Goal: Task Accomplishment & Management: Manage account settings

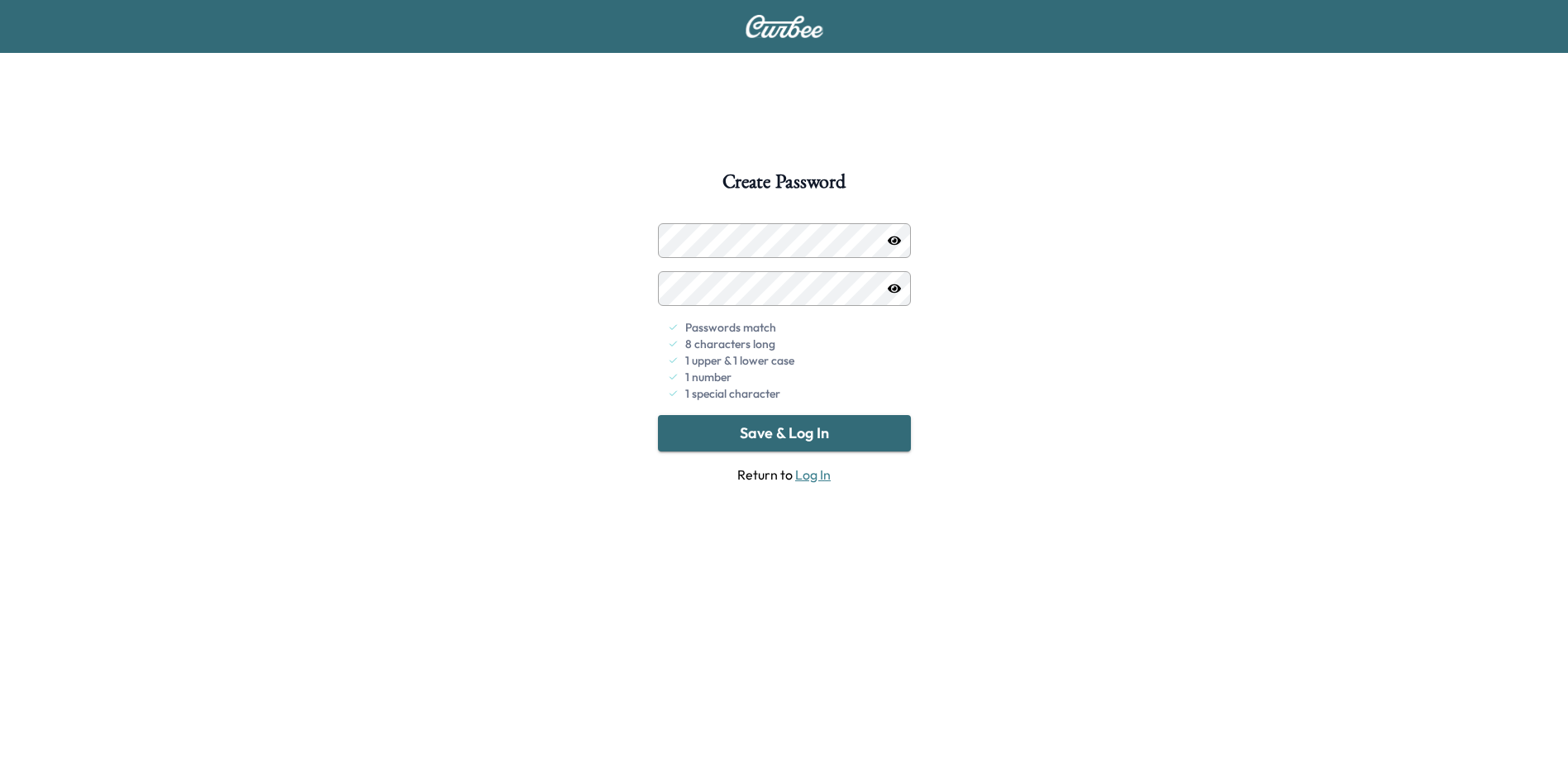
click at [778, 426] on button "Save & Log In" at bounding box center [784, 433] width 253 height 37
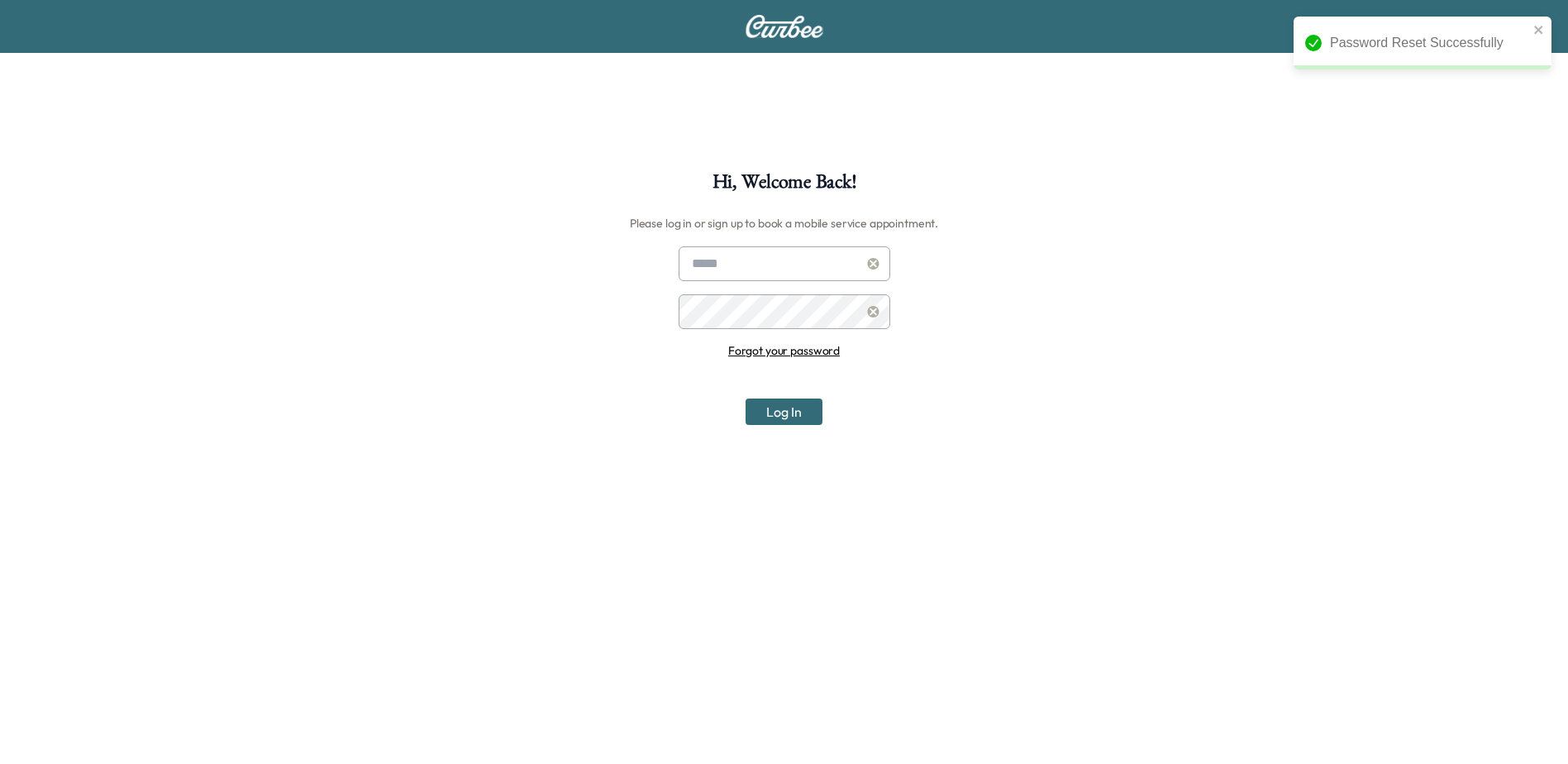
type input "**********"
click at [785, 411] on button "Log In" at bounding box center [784, 411] width 77 height 26
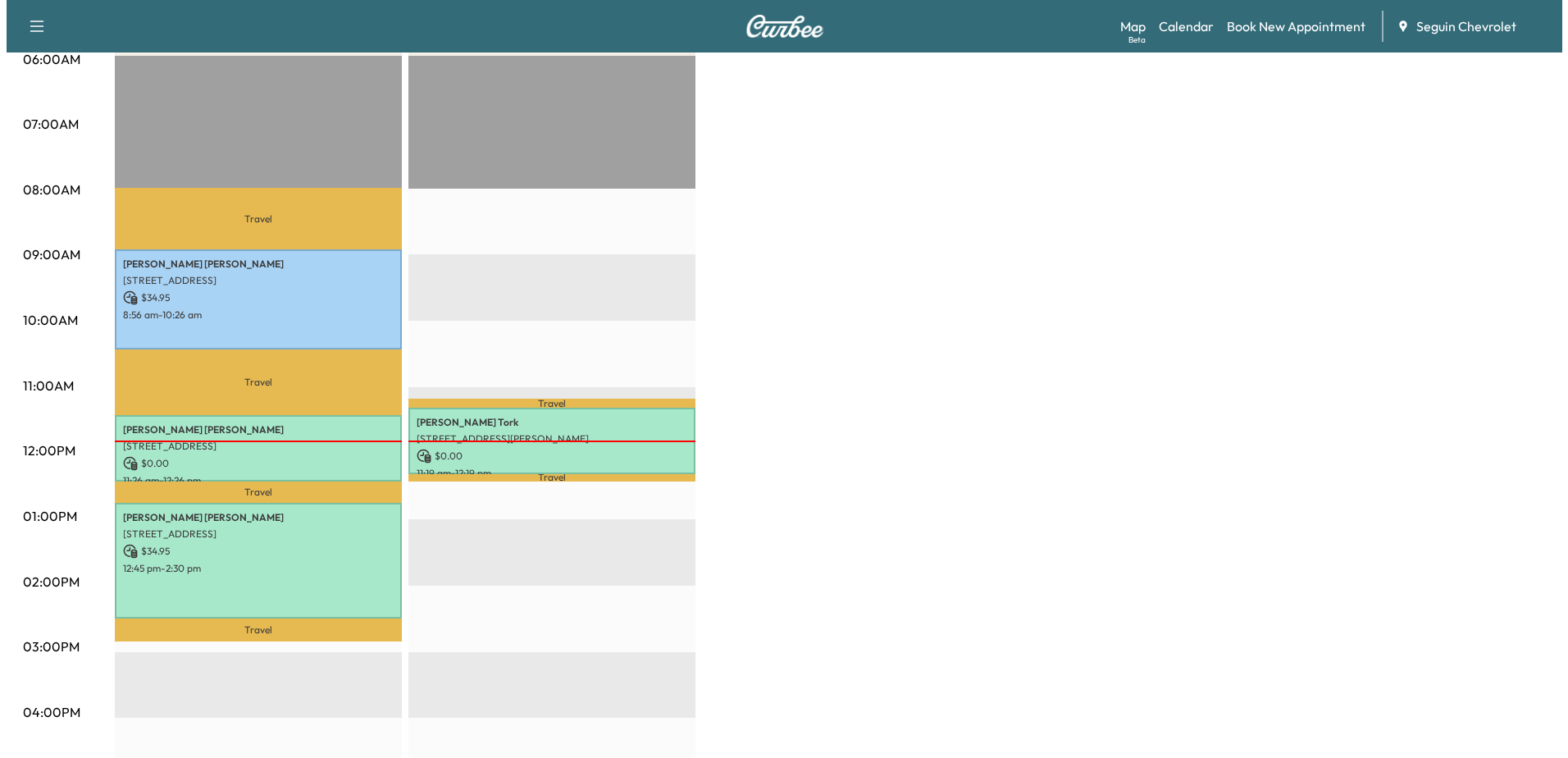
scroll to position [328, 0]
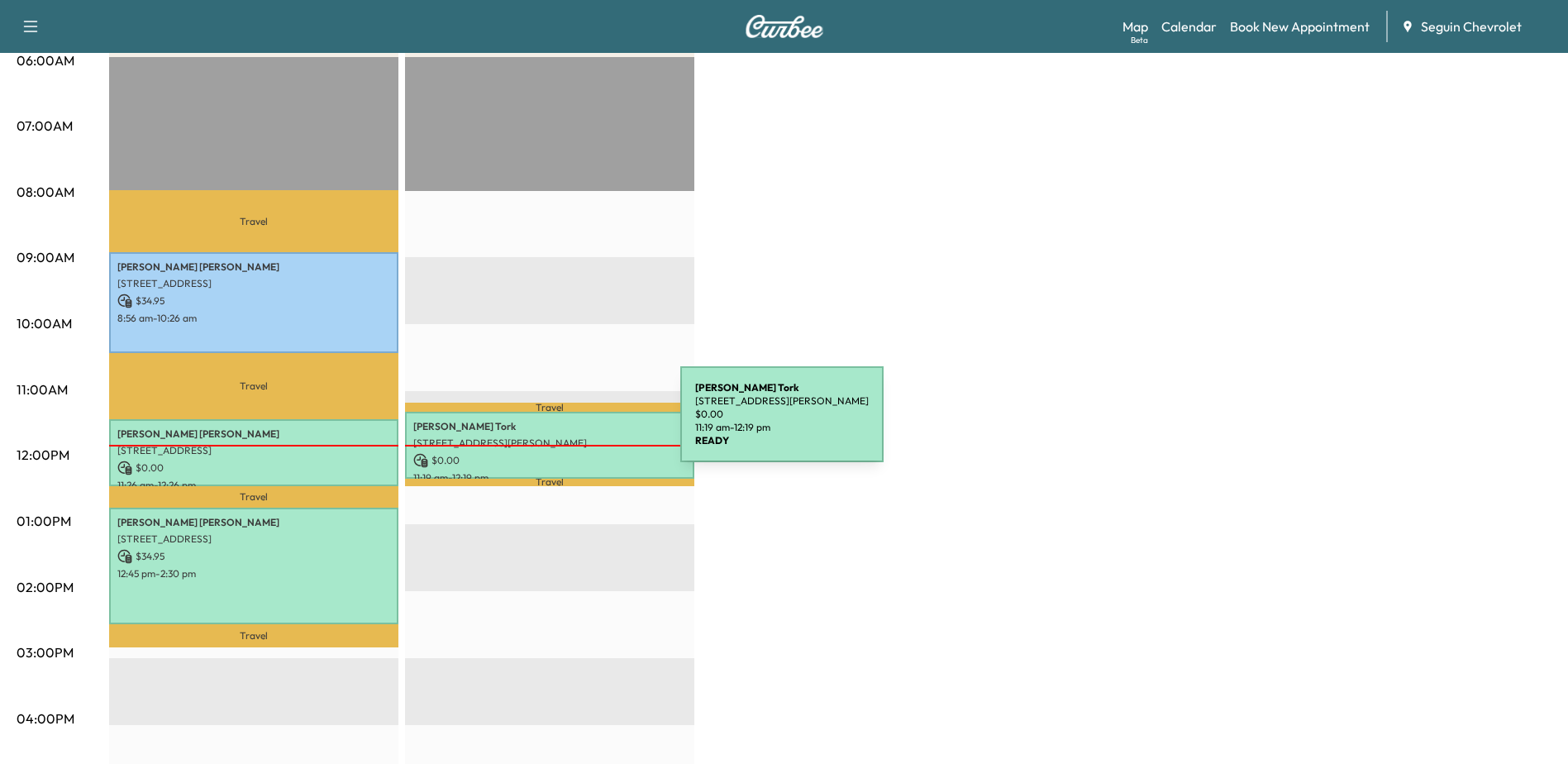
click at [552, 423] on p "[PERSON_NAME]" at bounding box center [549, 427] width 272 height 14
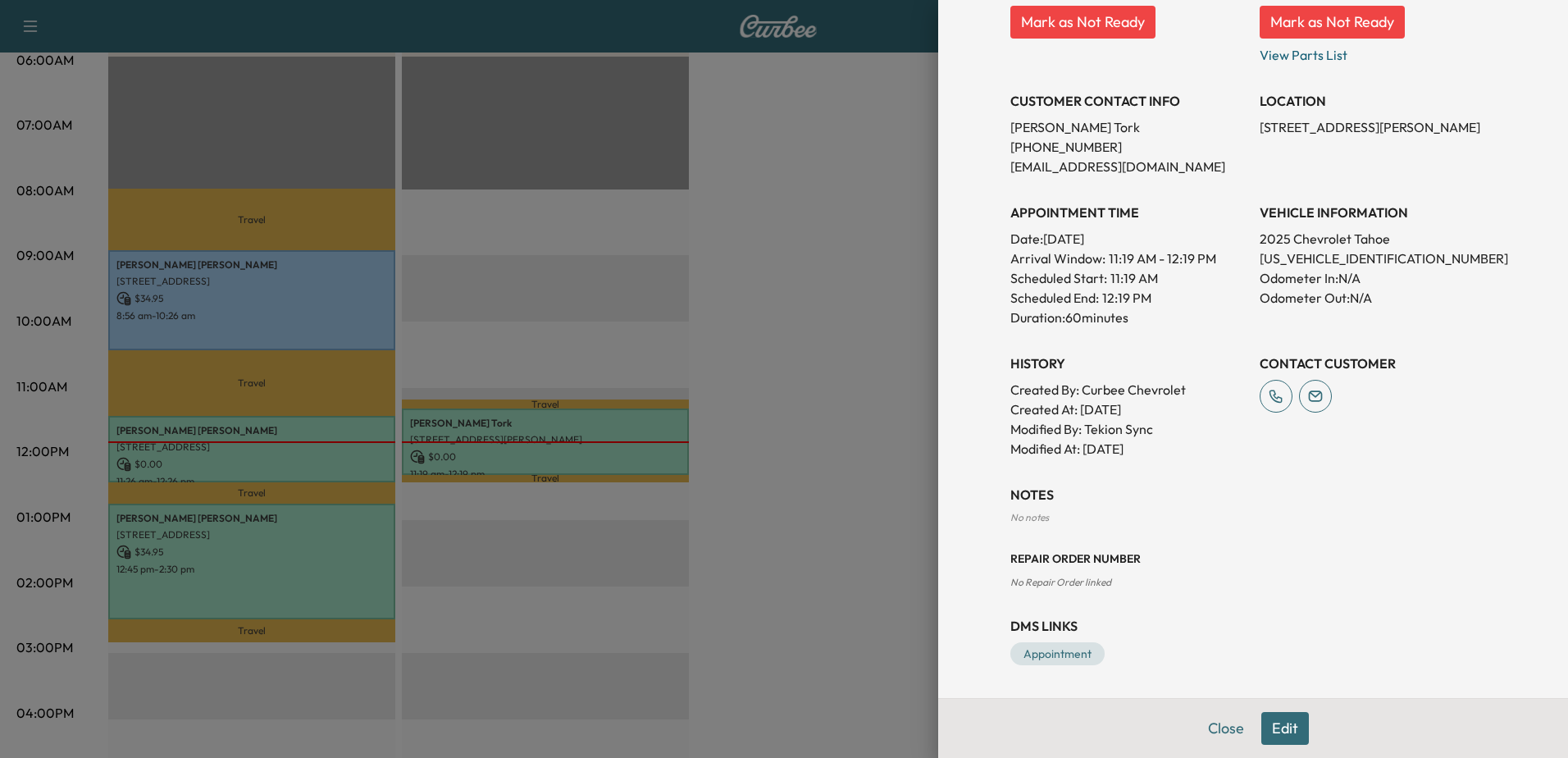
scroll to position [0, 0]
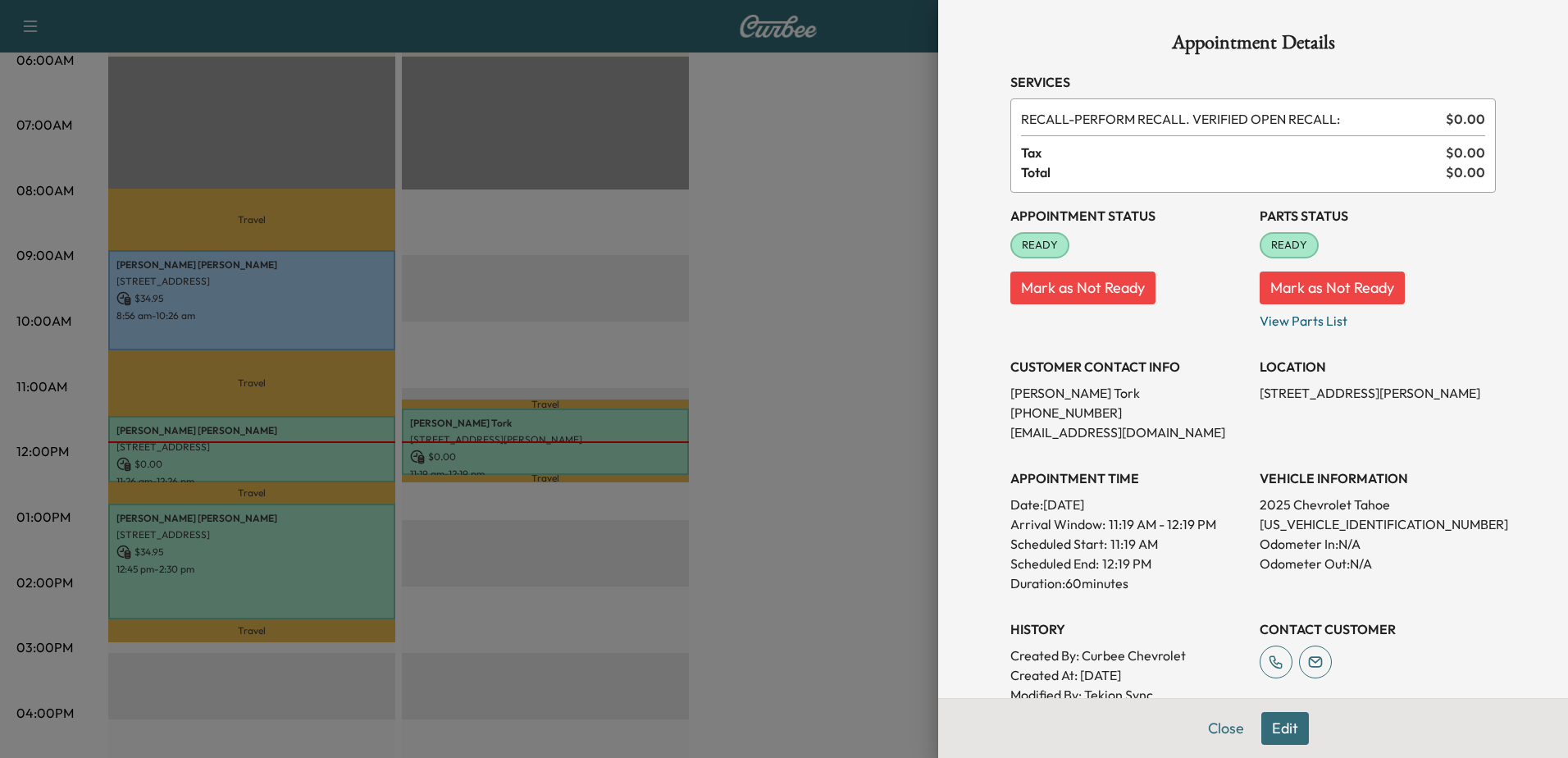
click at [834, 270] on div at bounding box center [784, 379] width 1568 height 758
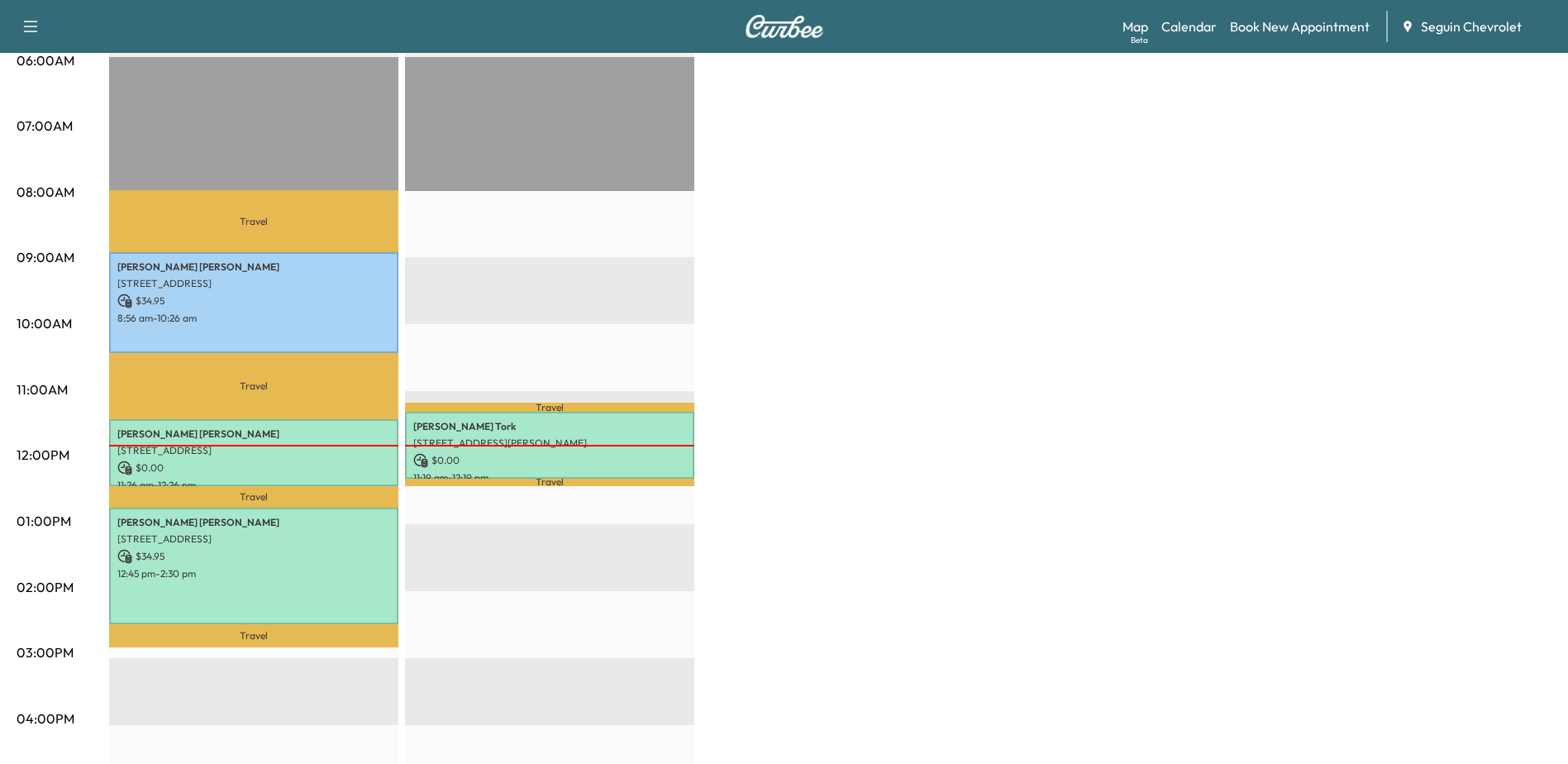
drag, startPoint x: 1487, startPoint y: 0, endPoint x: 976, endPoint y: 387, distance: 641.0
click at [976, 387] on div "BrightDrop $ 69.90 Revenue 4 hr 15 min Work Time 2 hr 36 min Transit Time Trave…" at bounding box center [831, 505] width 1442 height 1240
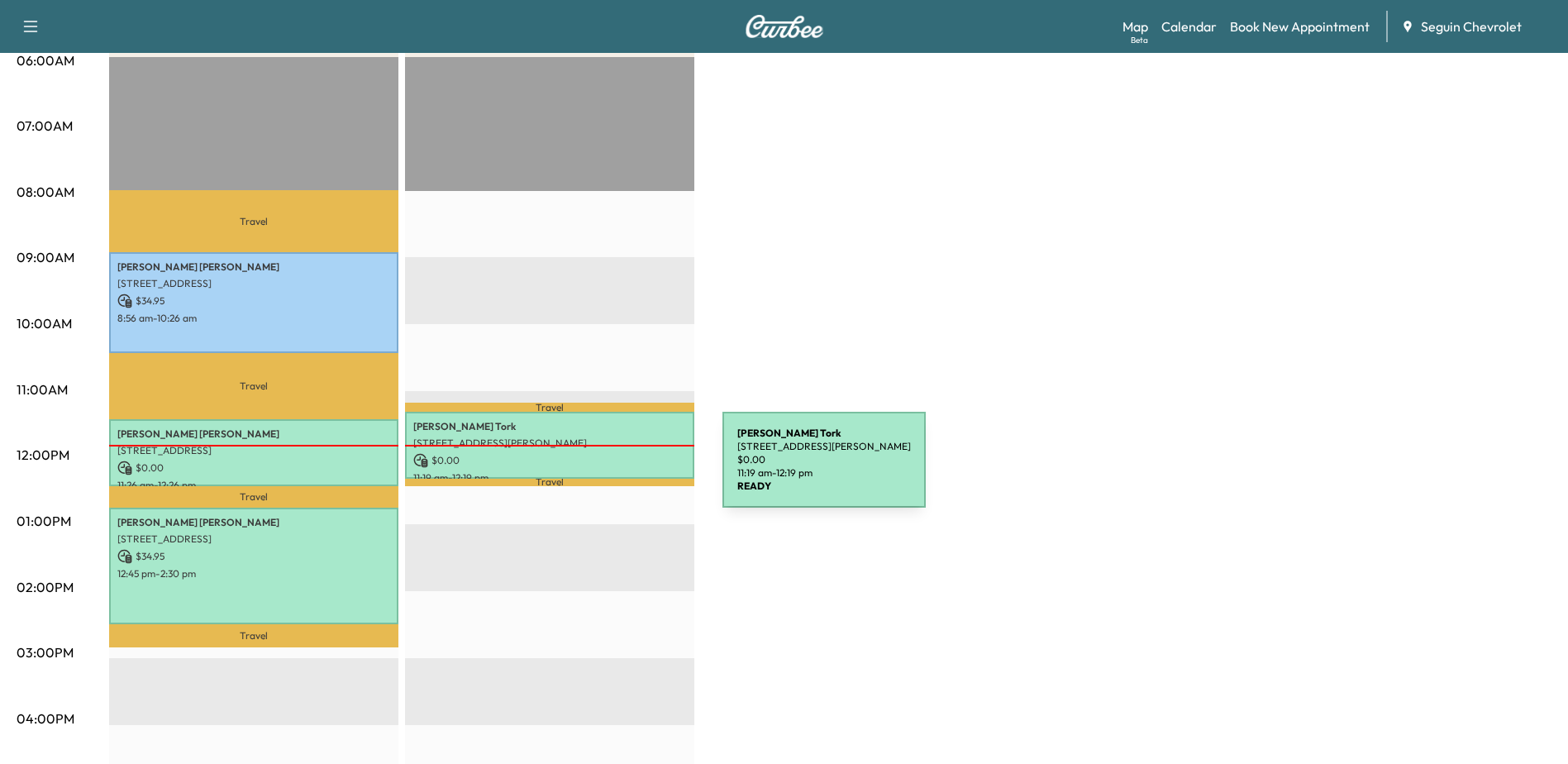
click at [598, 471] on p "11:19 am - 12:19 pm" at bounding box center [549, 478] width 272 height 14
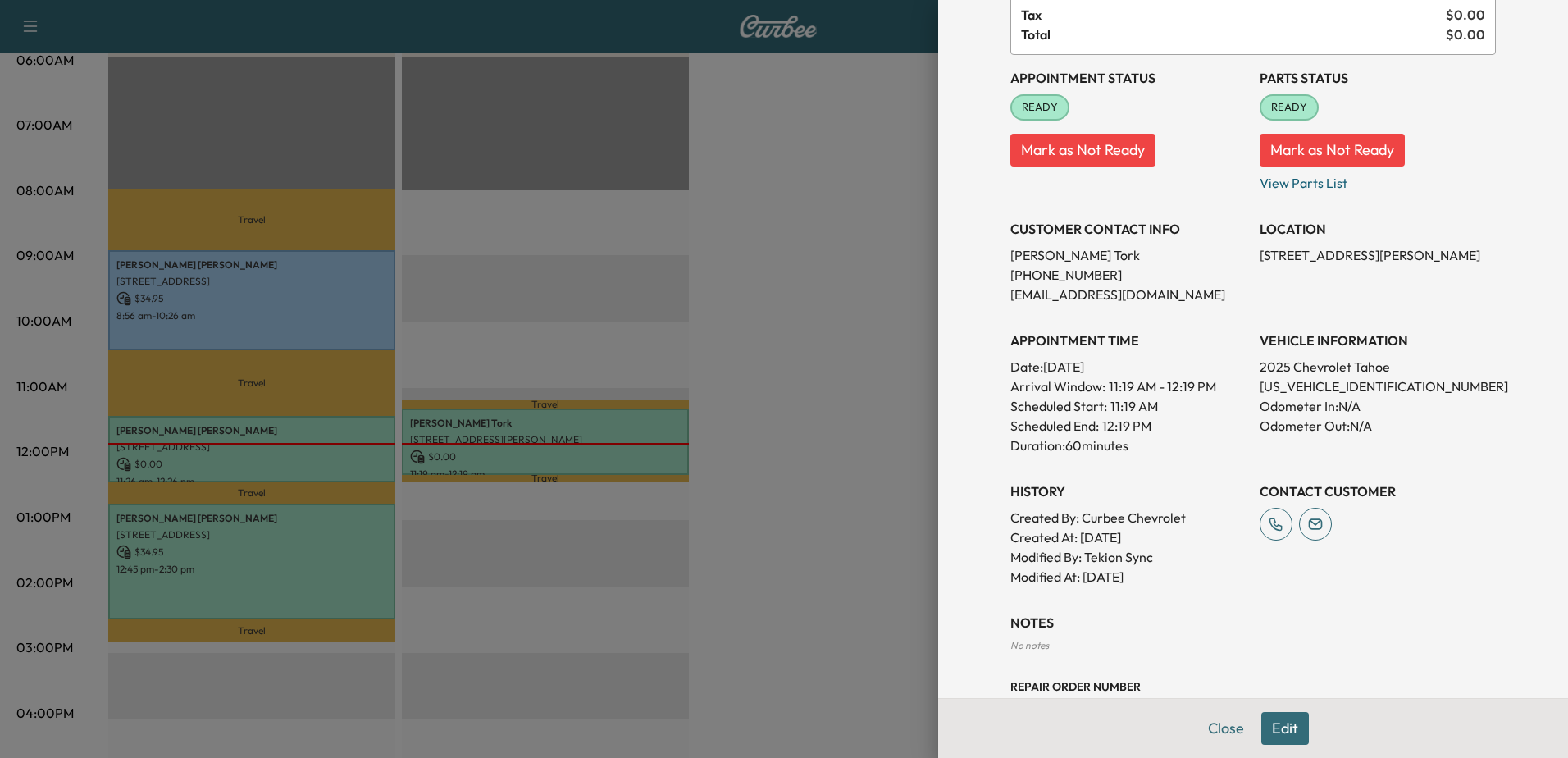
scroll to position [102, 0]
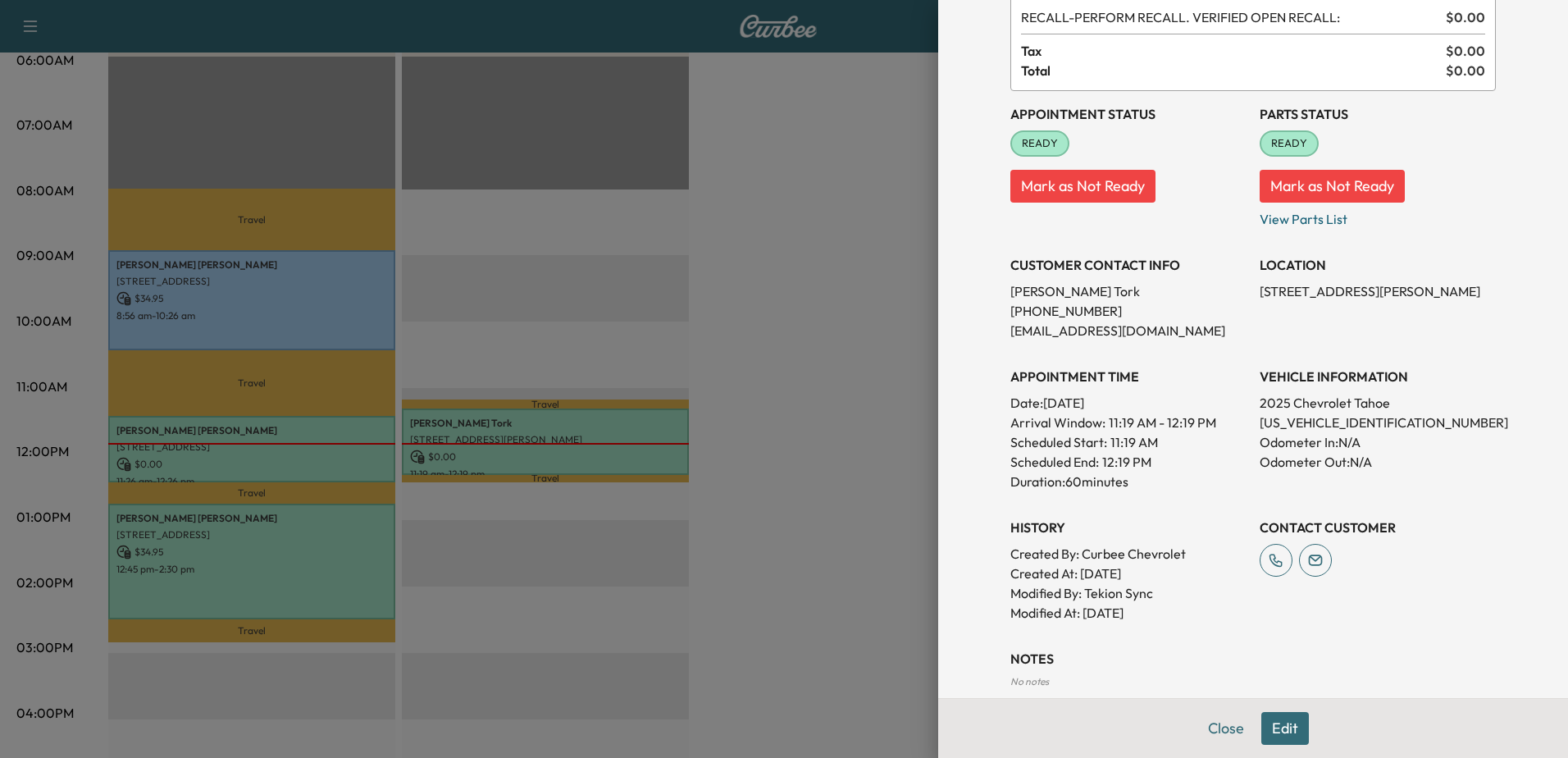
click at [1294, 425] on p "[US_VEHICLE_IDENTIFICATION_NUMBER]" at bounding box center [1378, 422] width 237 height 19
copy p "[US_VEHICLE_IDENTIFICATION_NUMBER]"
click at [837, 371] on div at bounding box center [784, 379] width 1568 height 758
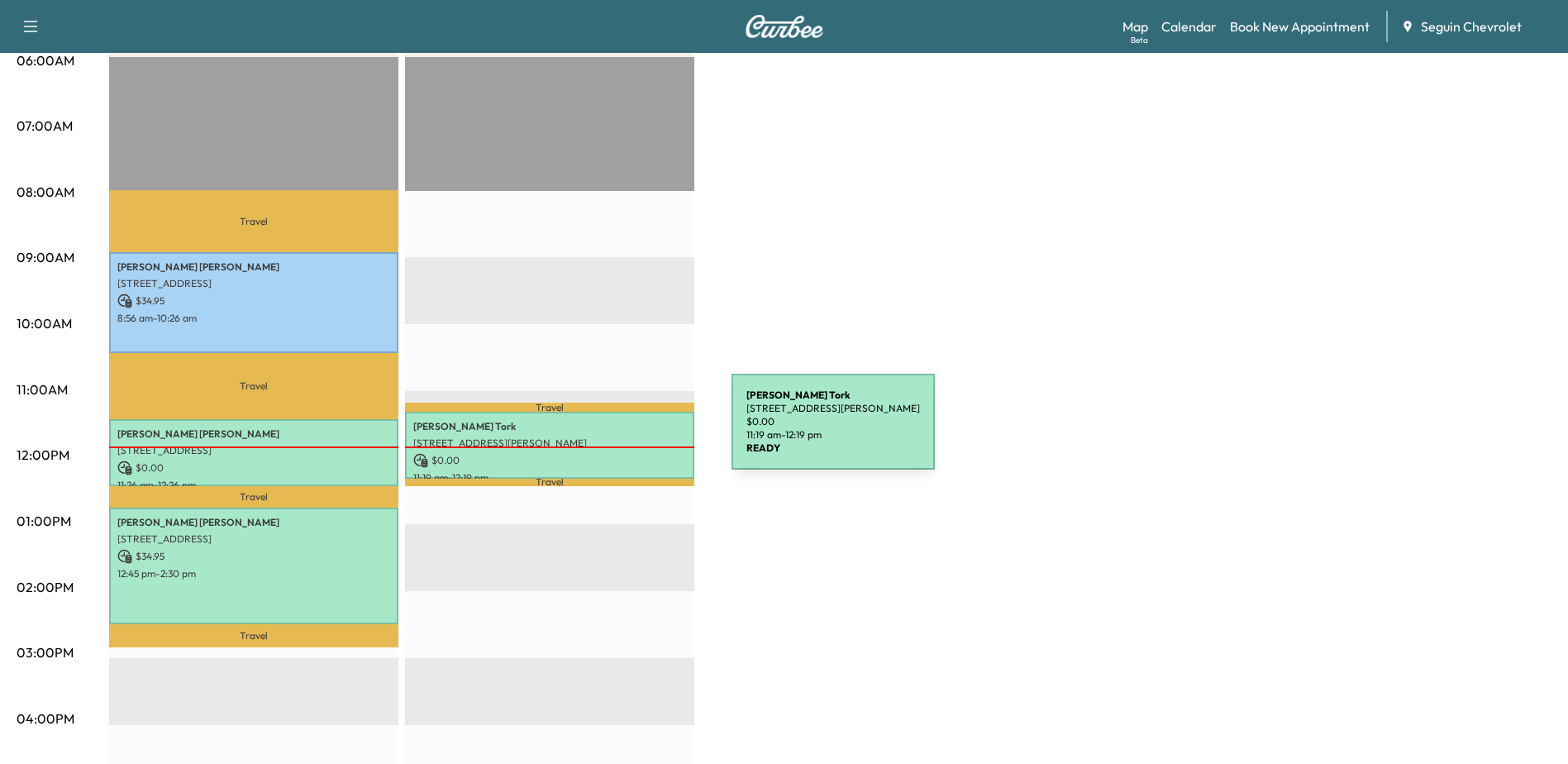
click at [608, 436] on p "[STREET_ADDRESS][PERSON_NAME]" at bounding box center [549, 443] width 272 height 14
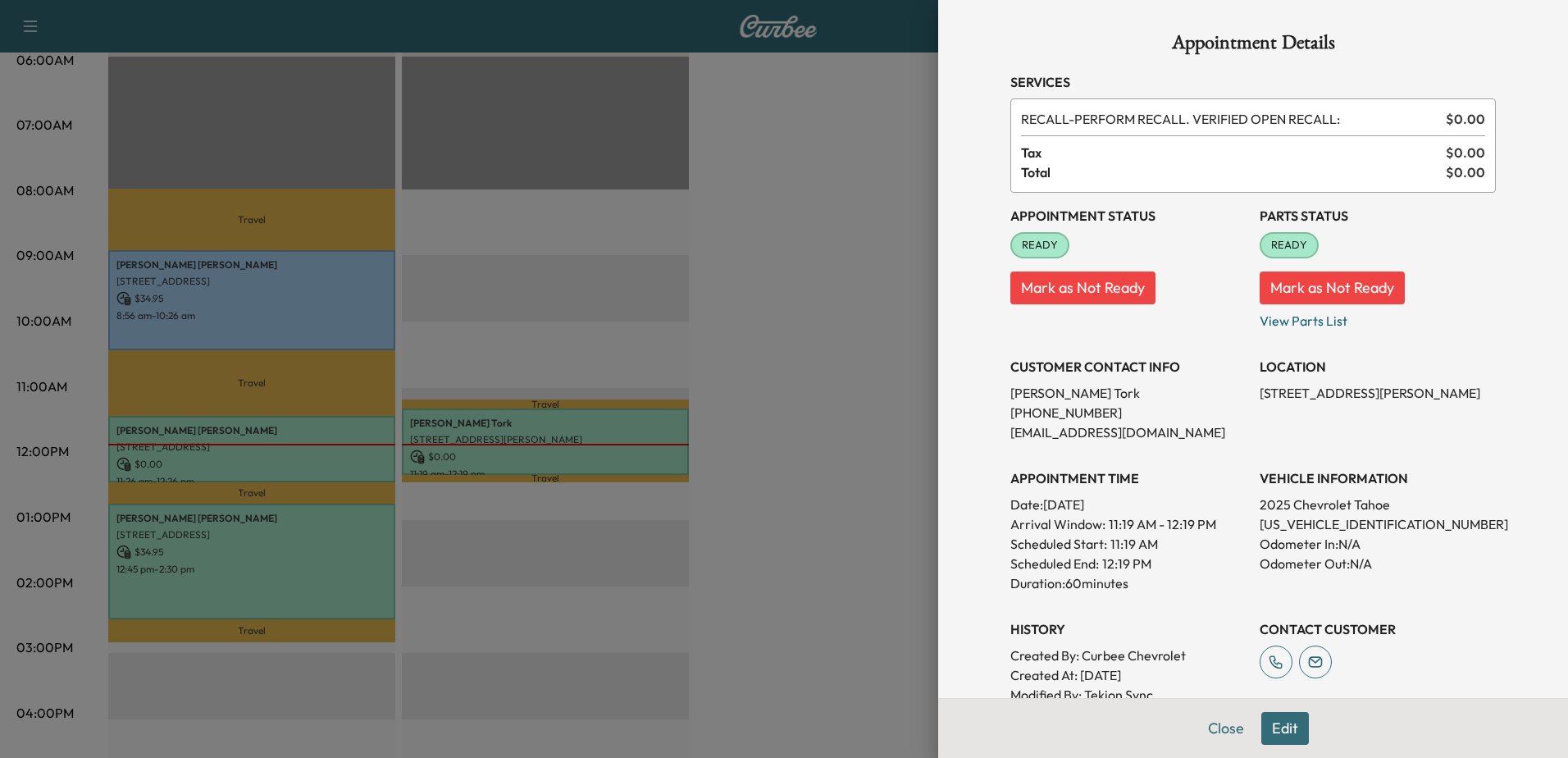
click at [1336, 280] on button "Mark as Not Ready" at bounding box center [1332, 287] width 145 height 33
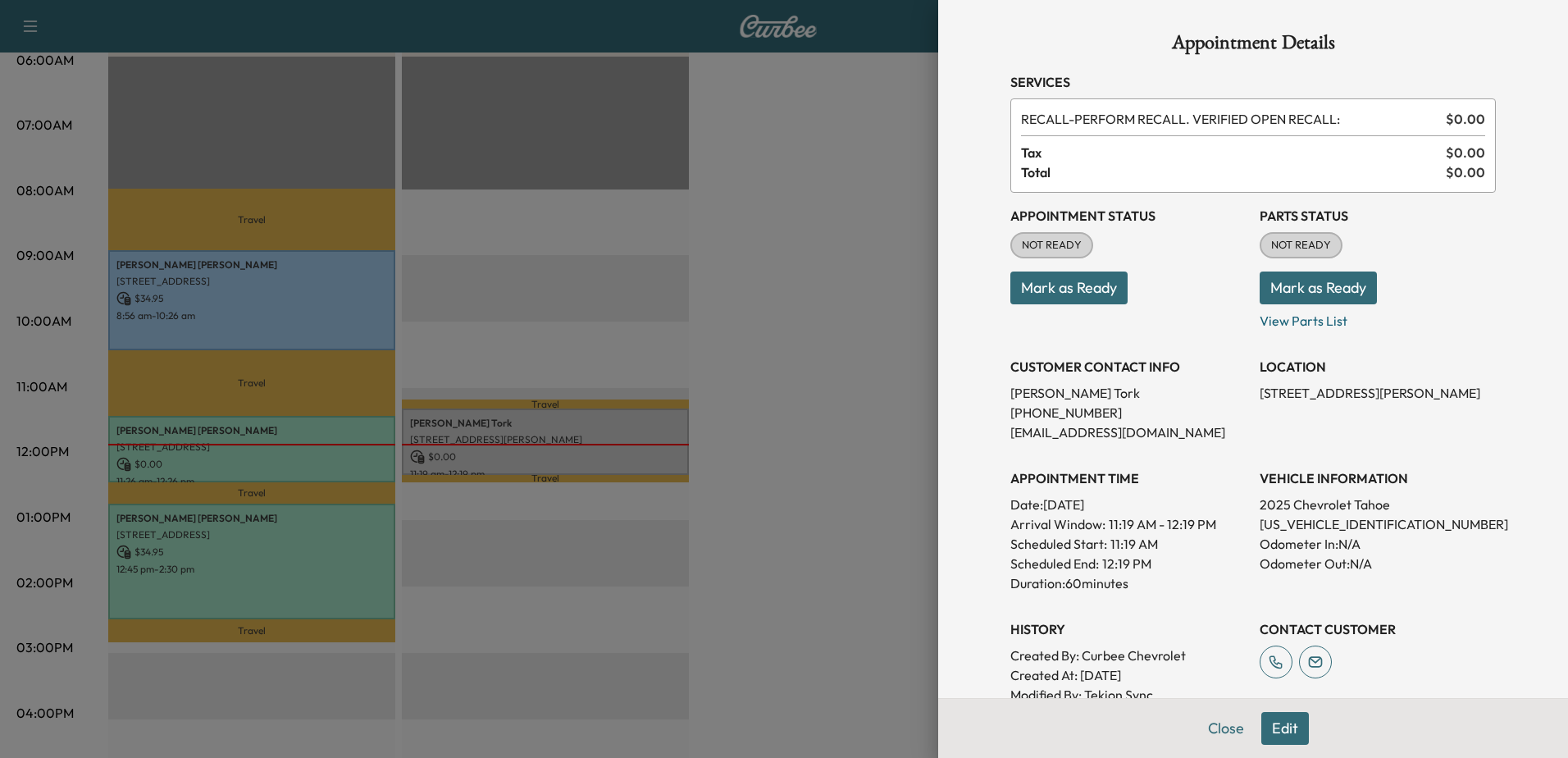
click at [1306, 286] on button "Mark as Ready" at bounding box center [1318, 287] width 117 height 33
click at [845, 391] on div at bounding box center [784, 379] width 1568 height 758
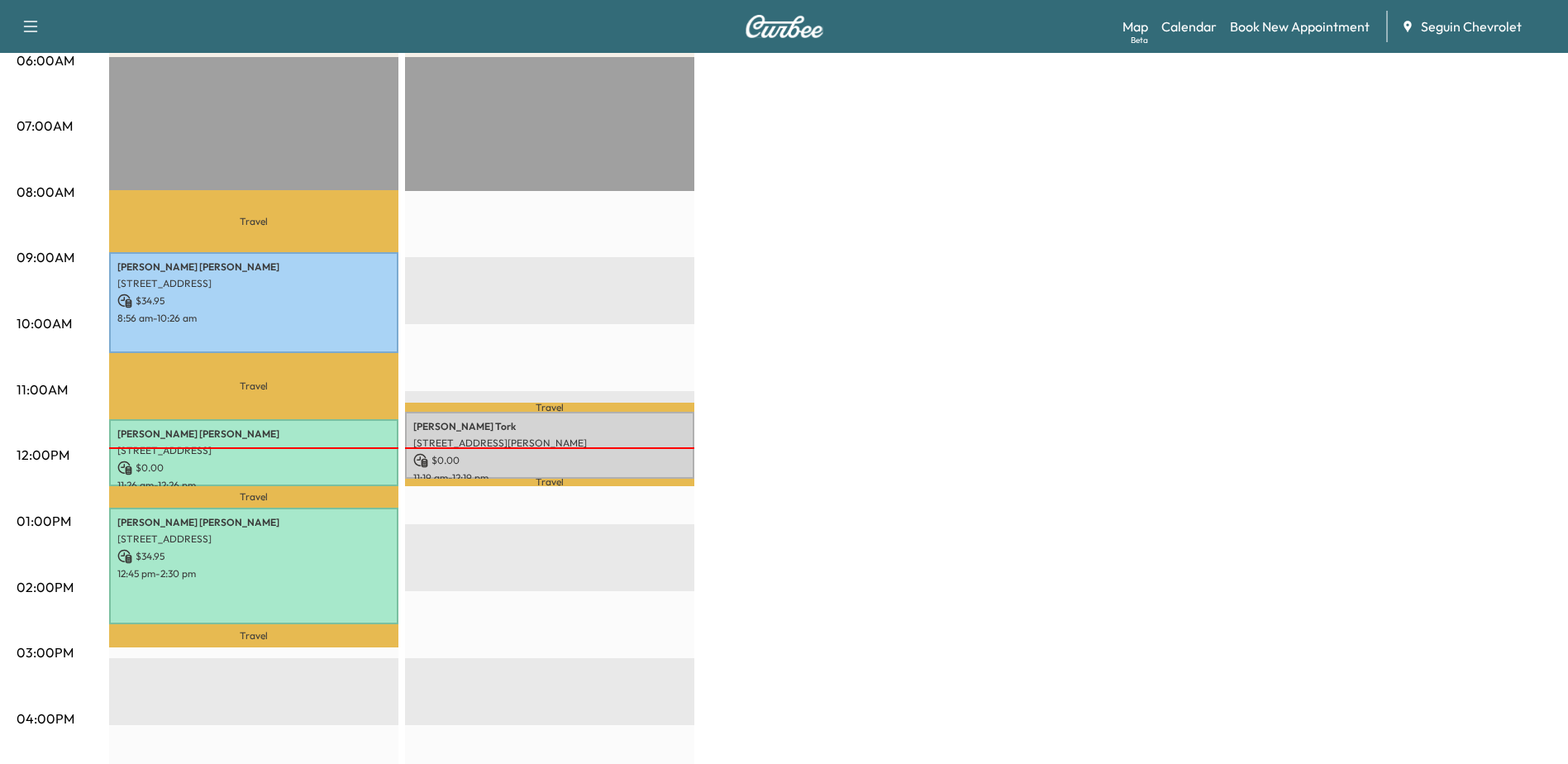
click at [631, 447] on div at bounding box center [549, 448] width 289 height 2
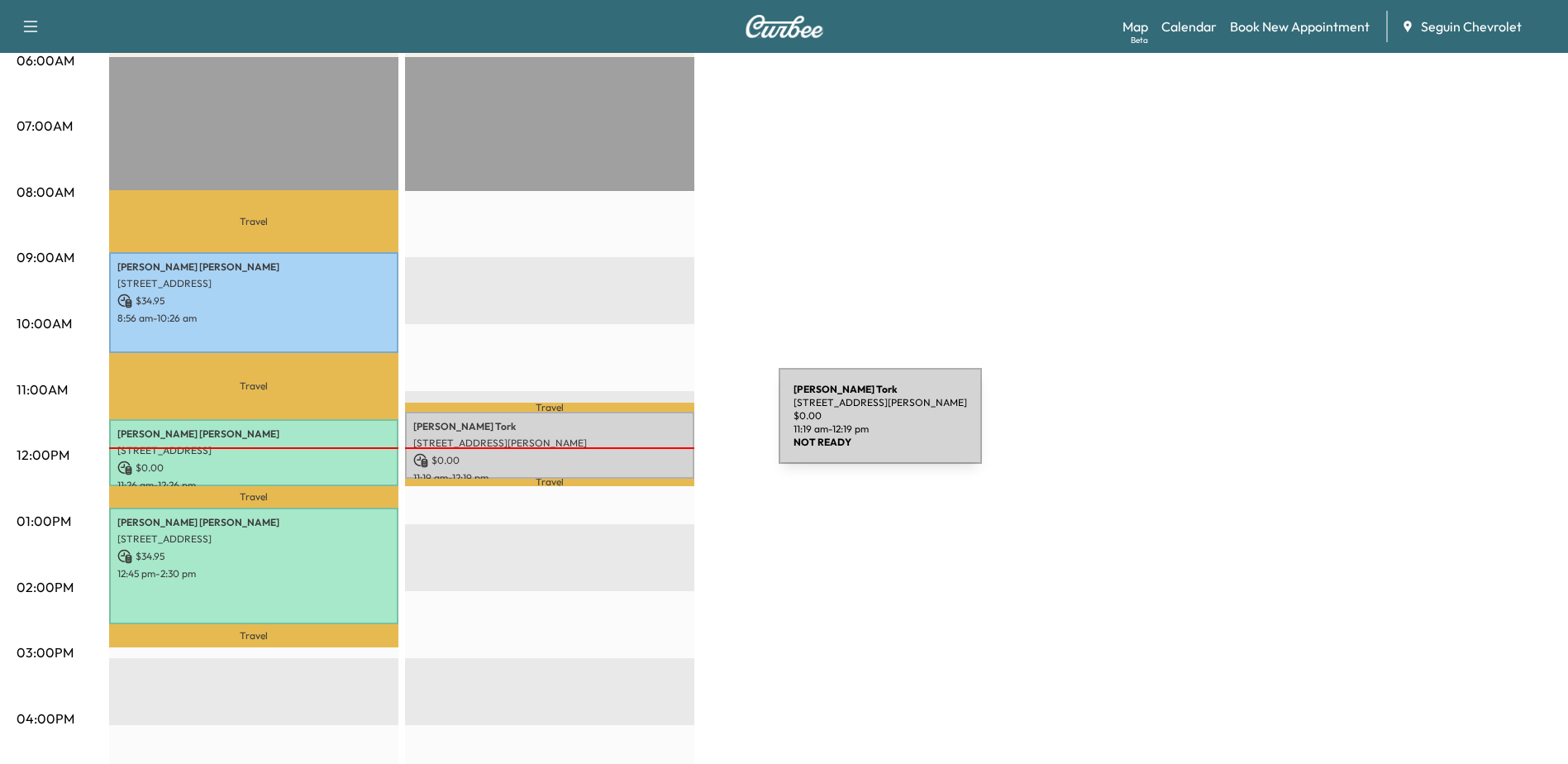
click at [642, 426] on p "[PERSON_NAME]" at bounding box center [549, 427] width 272 height 14
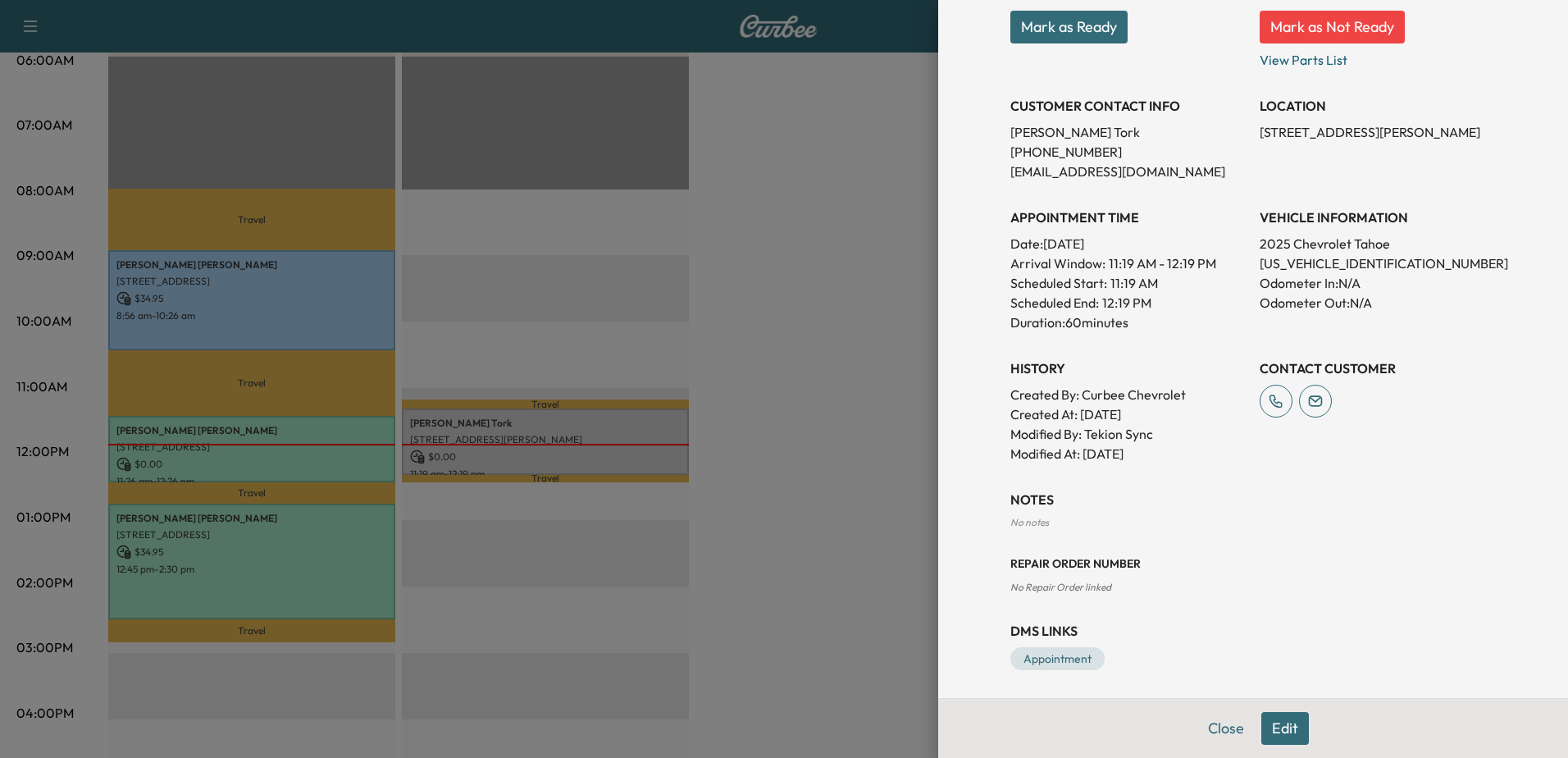
scroll to position [266, 0]
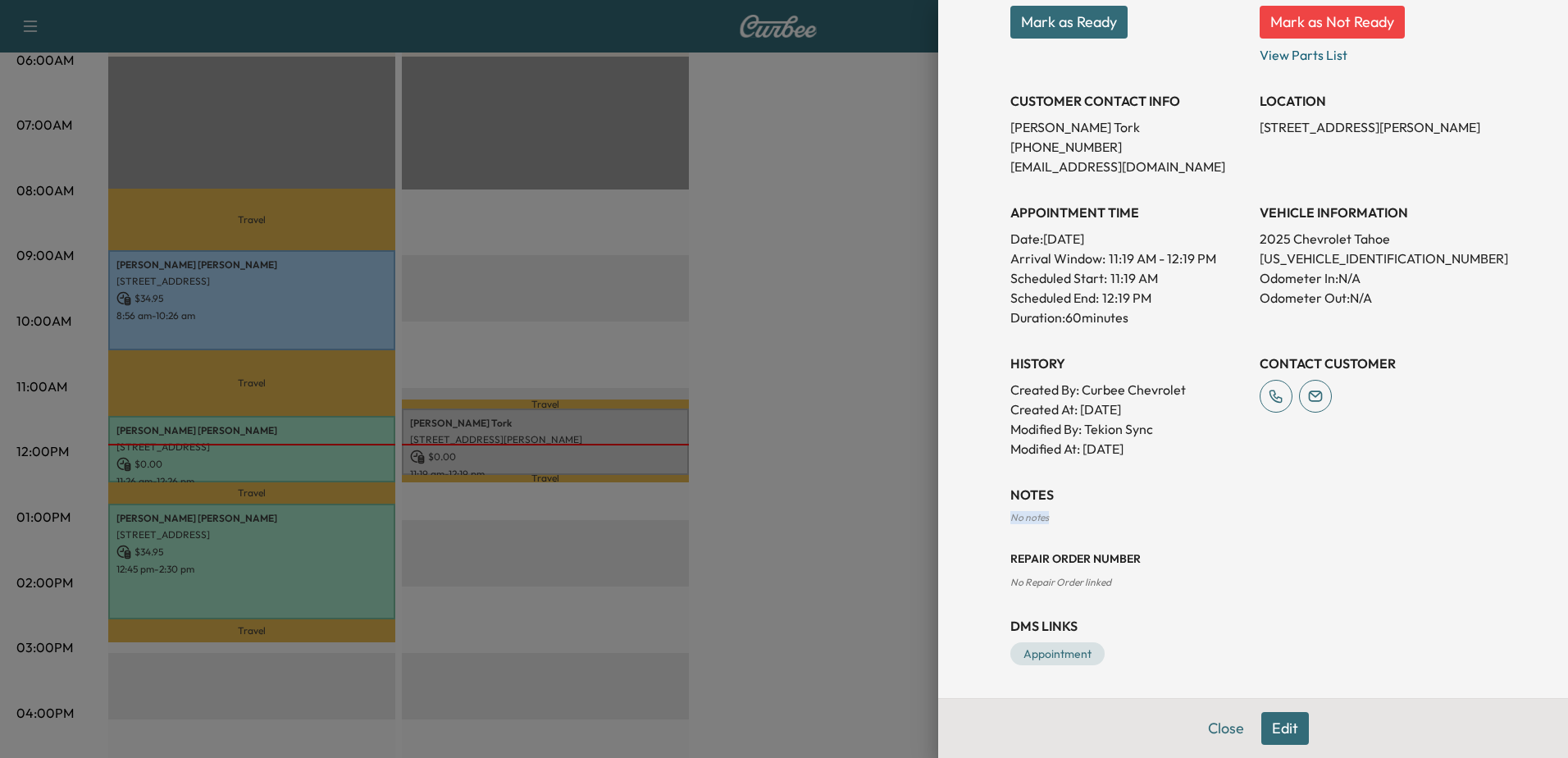
drag, startPoint x: 988, startPoint y: 519, endPoint x: 1076, endPoint y: 519, distance: 88.0
click at [1076, 519] on div "Appointment Details Services RECALL - PERFORM RECALL. VERIFIED OPEN RECALL: $ 0…" at bounding box center [1253, 216] width 525 height 964
click at [1208, 726] on button "Close" at bounding box center [1226, 728] width 57 height 33
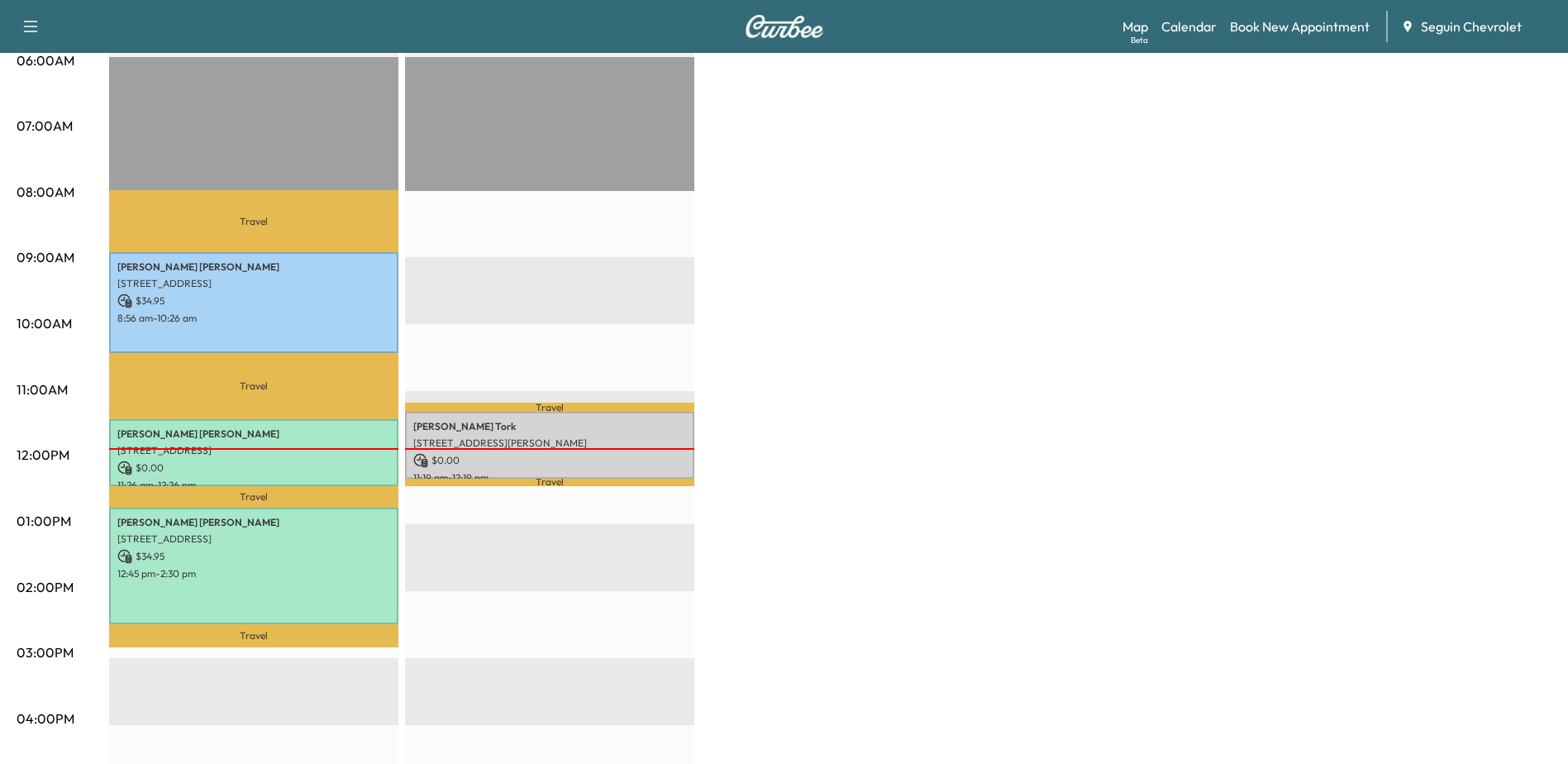
click at [780, 427] on div "BrightDrop $ 69.90 Revenue 4 hr 15 min Work Time 2 hr 36 min Transit Time Trave…" at bounding box center [831, 505] width 1442 height 1240
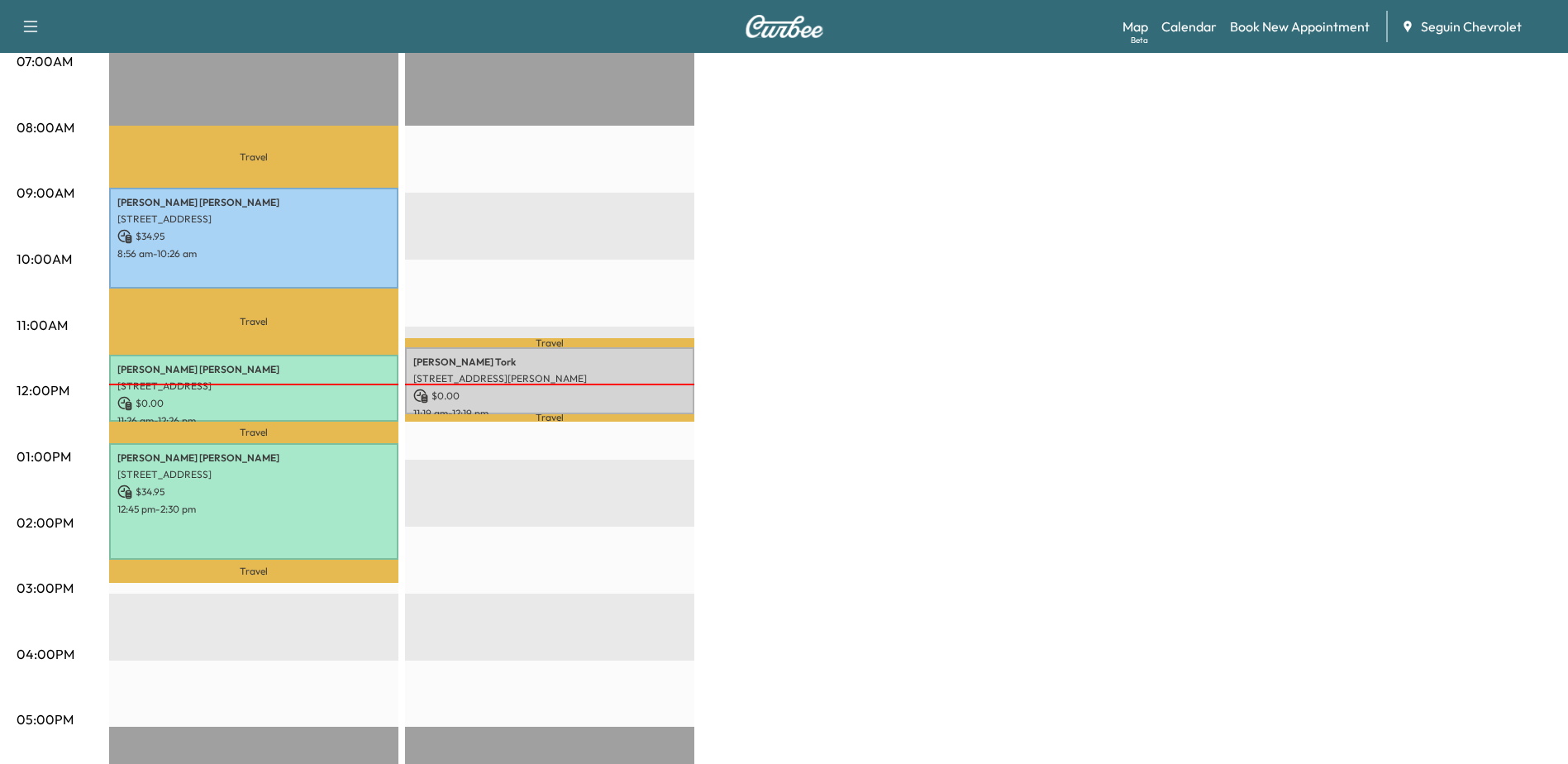
scroll to position [0, 0]
